Goal: Use online tool/utility: Utilize a website feature to perform a specific function

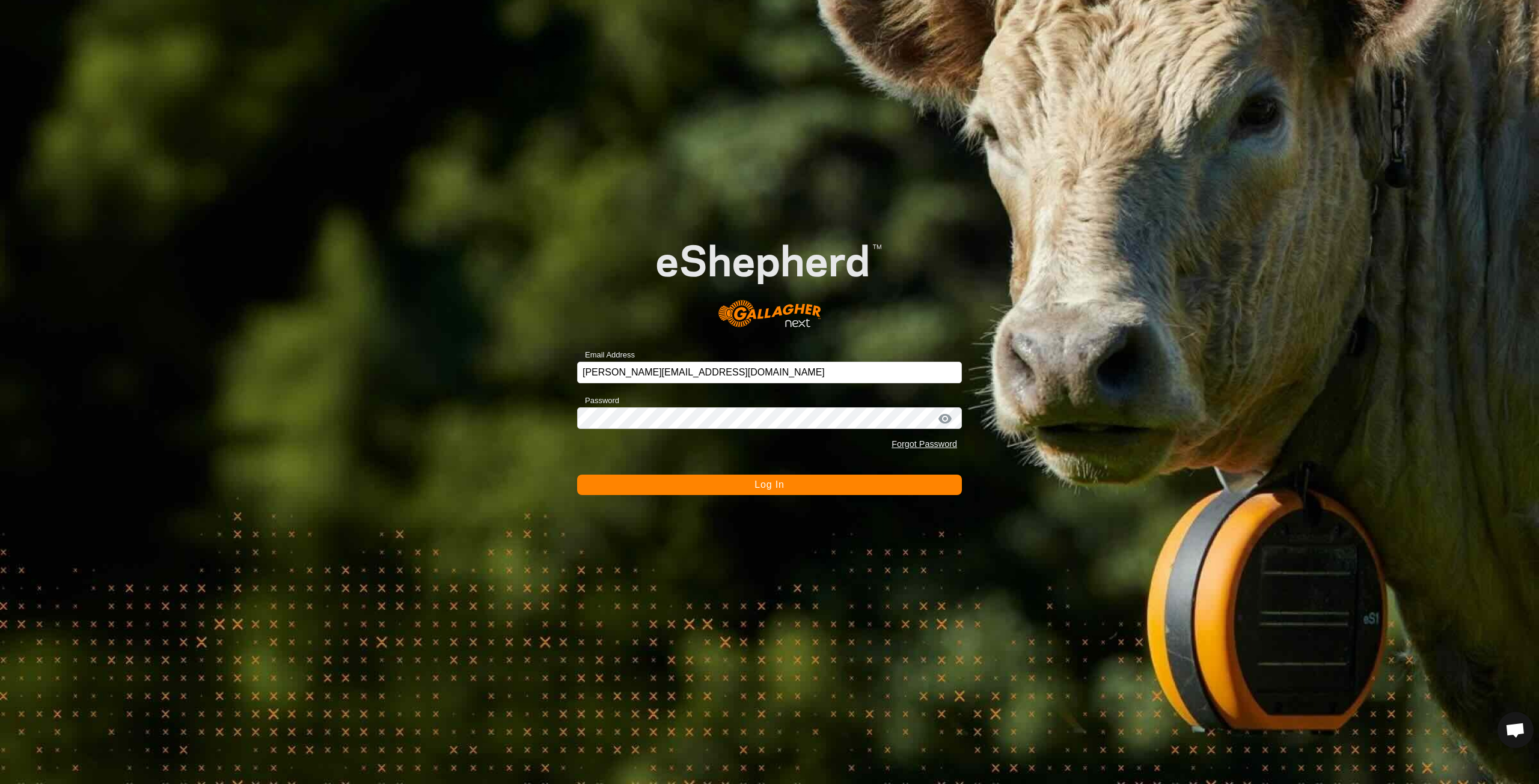
click at [789, 485] on button "Log In" at bounding box center [770, 484] width 385 height 20
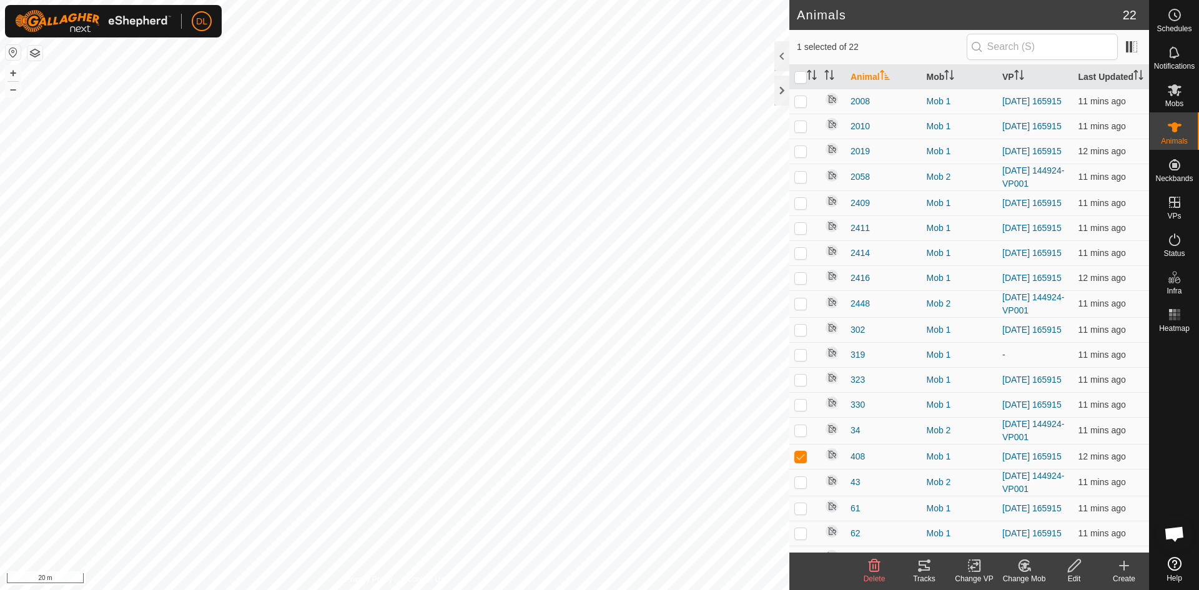
click at [925, 570] on icon at bounding box center [924, 566] width 11 height 10
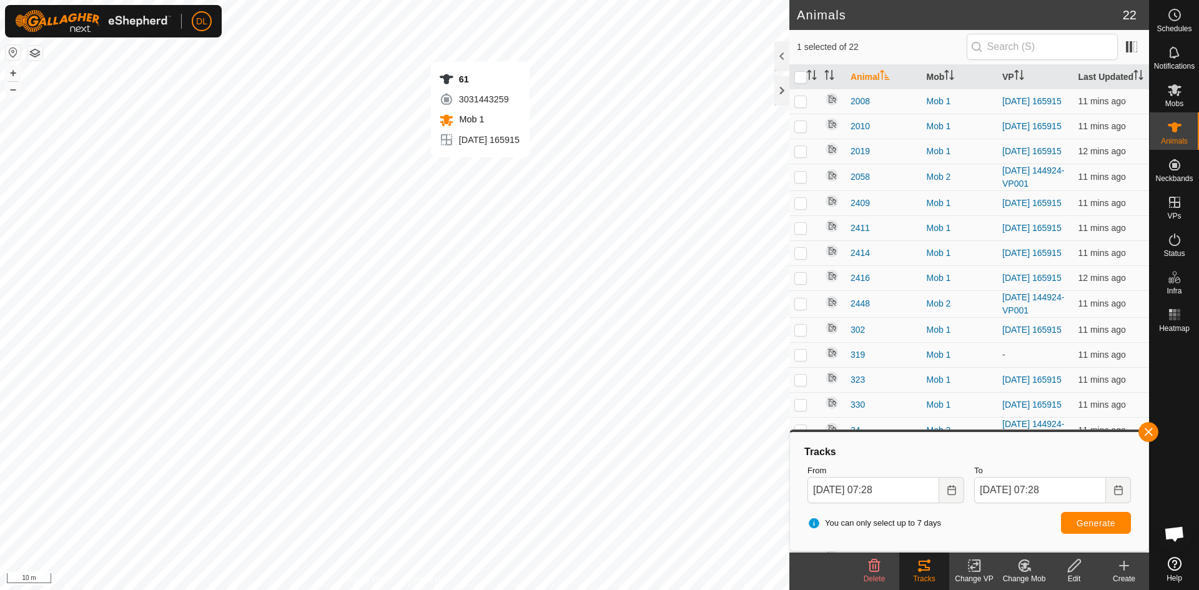
checkbox input "false"
checkbox input "true"
click at [1106, 523] on span "Generate" at bounding box center [1096, 523] width 39 height 10
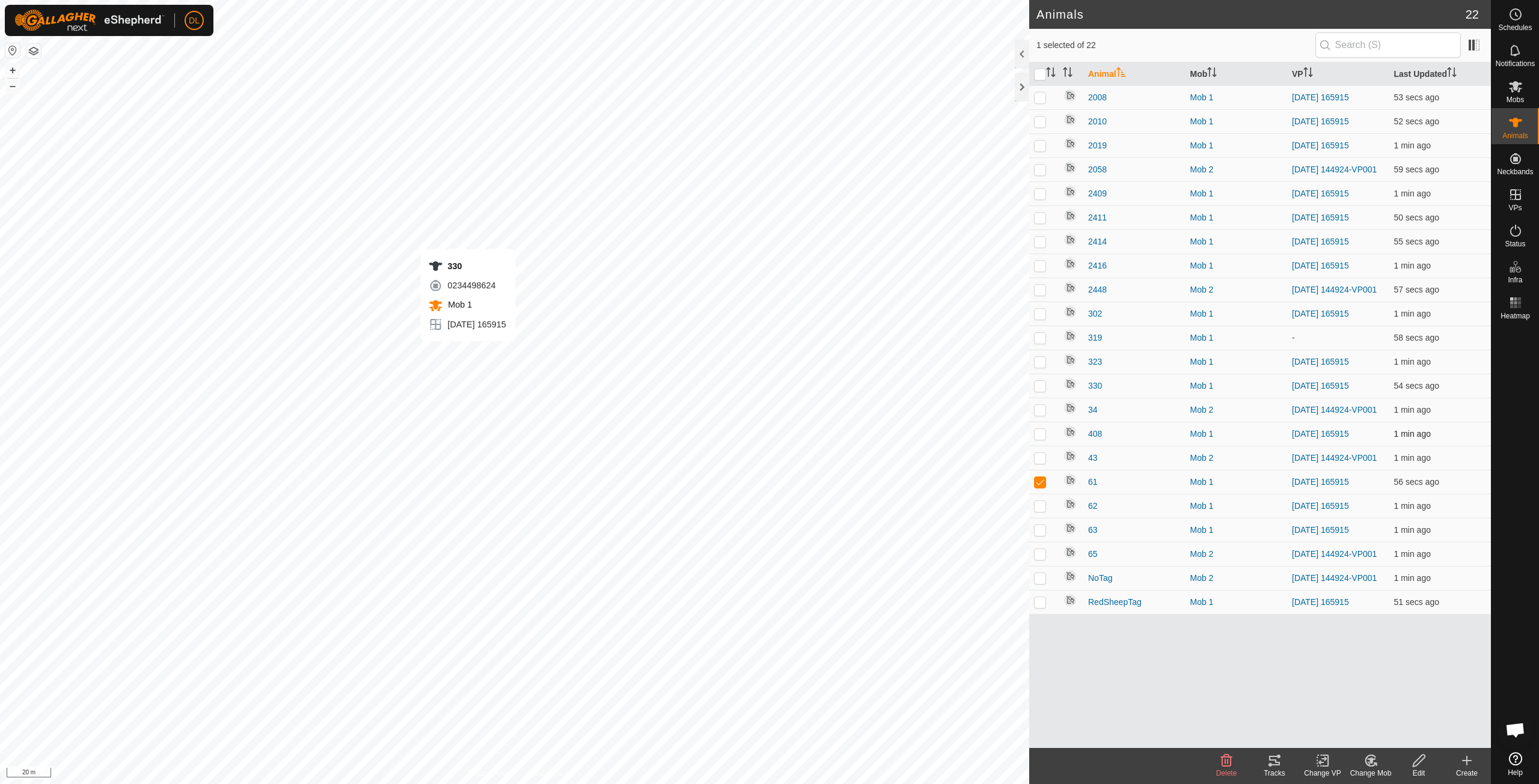
checkbox input "true"
checkbox input "false"
click at [1273, 768] on div "Tracks" at bounding box center [1274, 772] width 48 height 11
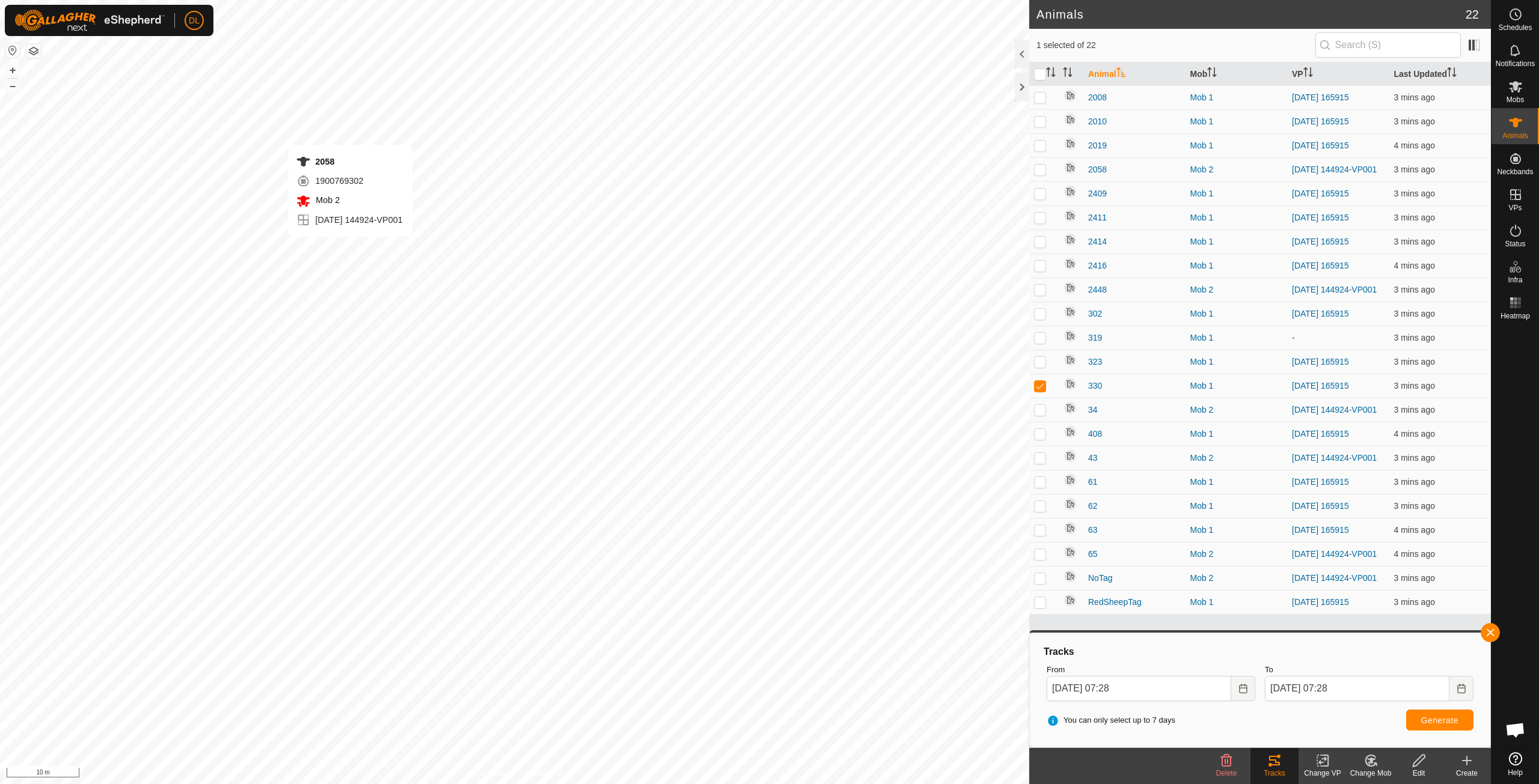
checkbox input "true"
checkbox input "false"
click at [1439, 721] on span "Generate" at bounding box center [1439, 721] width 38 height 10
